Goal: Find specific page/section: Find specific page/section

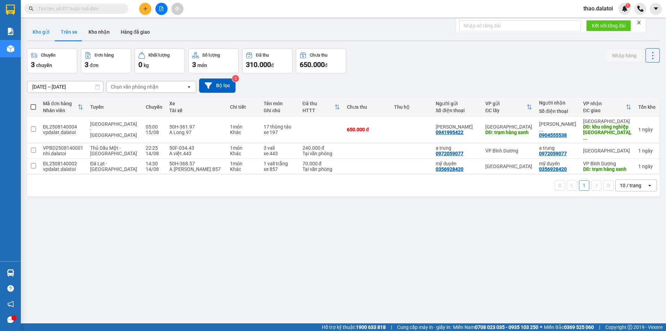
click at [47, 30] on button "Kho gửi" at bounding box center [41, 32] width 28 height 17
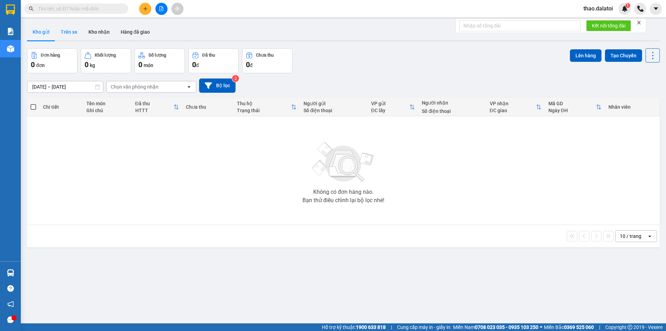
click at [66, 32] on button "Trên xe" at bounding box center [69, 32] width 28 height 17
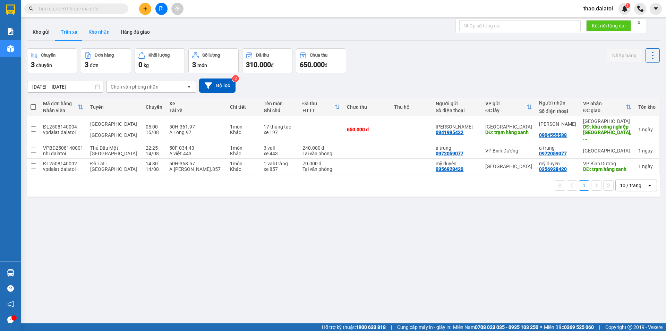
click at [99, 33] on button "Kho nhận" at bounding box center [99, 32] width 32 height 17
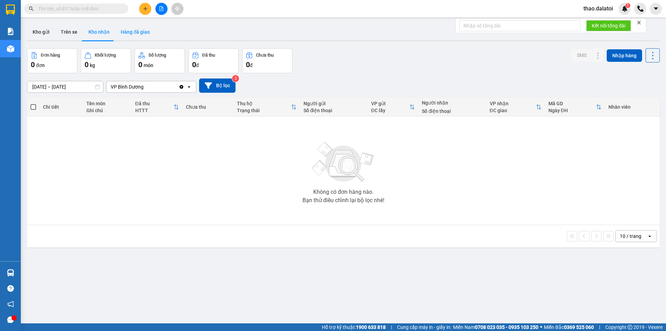
click at [125, 33] on button "Hàng đã giao" at bounding box center [135, 32] width 40 height 17
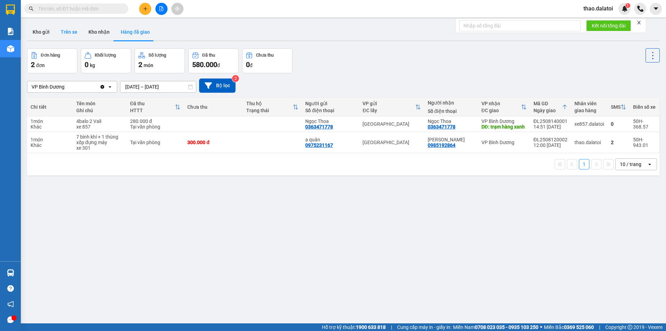
click at [78, 33] on button "Trên xe" at bounding box center [69, 32] width 28 height 17
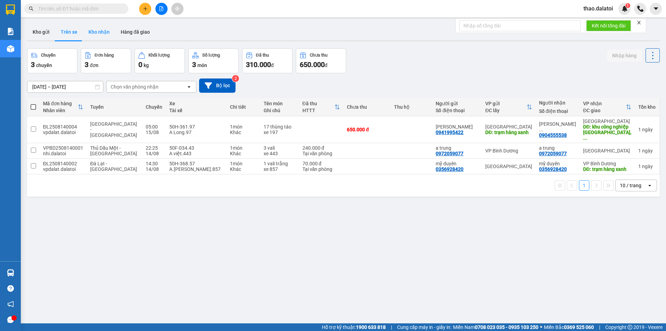
click at [101, 33] on button "Kho nhận" at bounding box center [99, 32] width 32 height 17
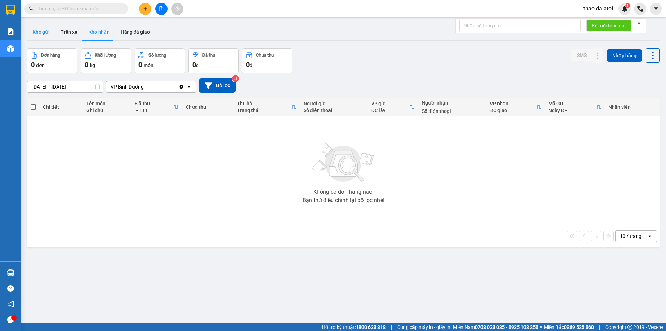
click at [41, 32] on button "Kho gửi" at bounding box center [41, 32] width 28 height 17
click at [75, 29] on button "Trên xe" at bounding box center [69, 32] width 28 height 17
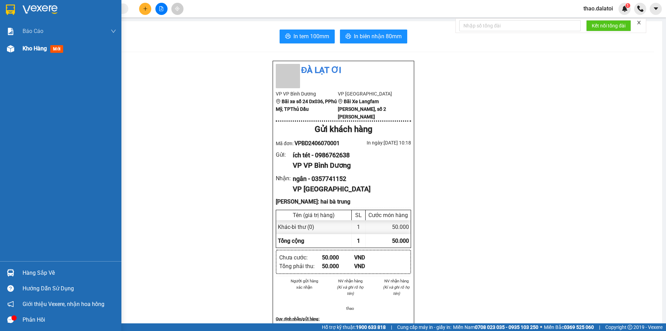
click at [24, 53] on div "Kho hàng mới" at bounding box center [70, 48] width 94 height 17
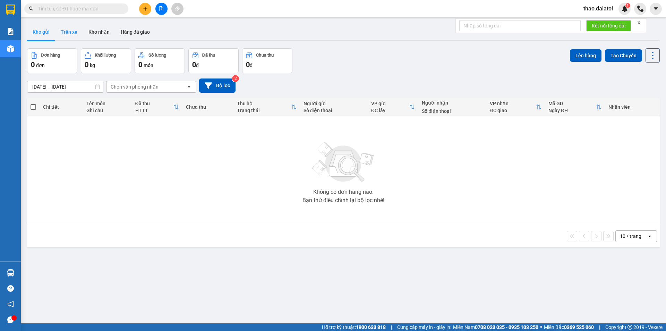
click at [72, 25] on button "Trên xe" at bounding box center [69, 32] width 28 height 17
